Goal: Task Accomplishment & Management: Manage account settings

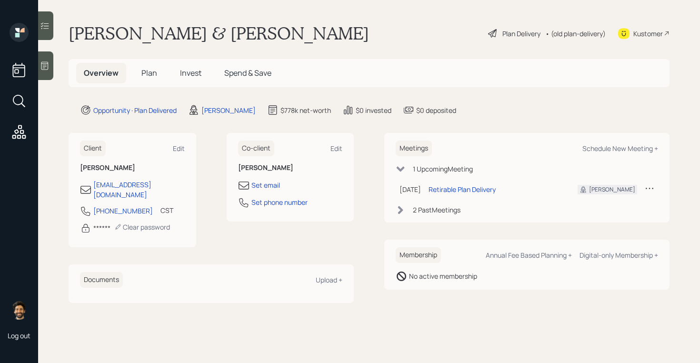
click at [650, 189] on icon at bounding box center [649, 188] width 10 height 10
click at [654, 190] on td at bounding box center [649, 189] width 17 height 20
click at [651, 188] on icon at bounding box center [649, 188] width 10 height 10
click at [598, 215] on div "Cancel" at bounding box center [619, 215] width 69 height 9
